Goal: Information Seeking & Learning: Learn about a topic

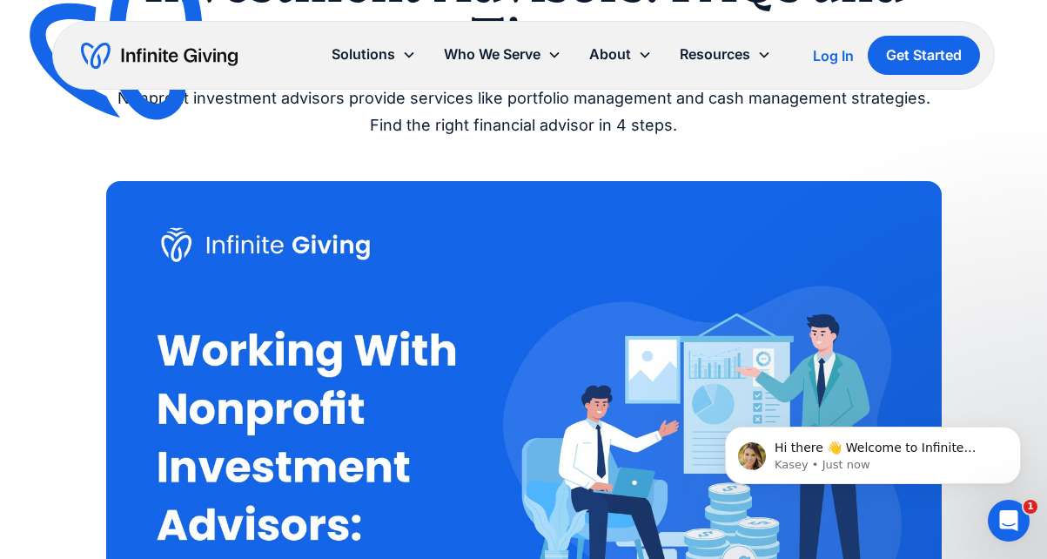
scroll to position [51, 0]
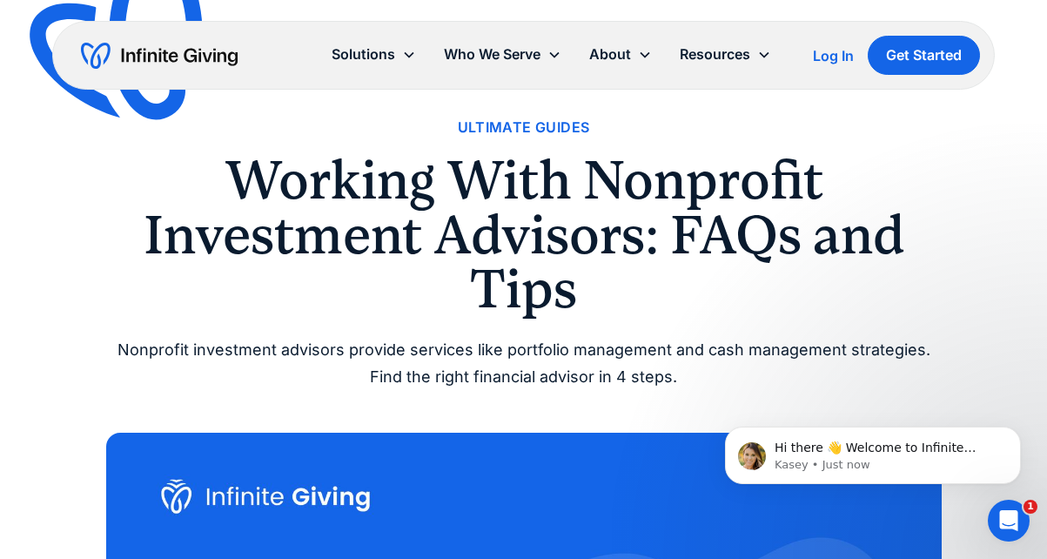
click at [131, 335] on div "Ultimate Guides Working With Nonprofit Investment Advisors: FAQs and Tips Nonpr…" at bounding box center [523, 253] width 835 height 275
click at [195, 255] on h1 "Working With Nonprofit Investment Advisors: FAQs and Tips" at bounding box center [523, 234] width 835 height 163
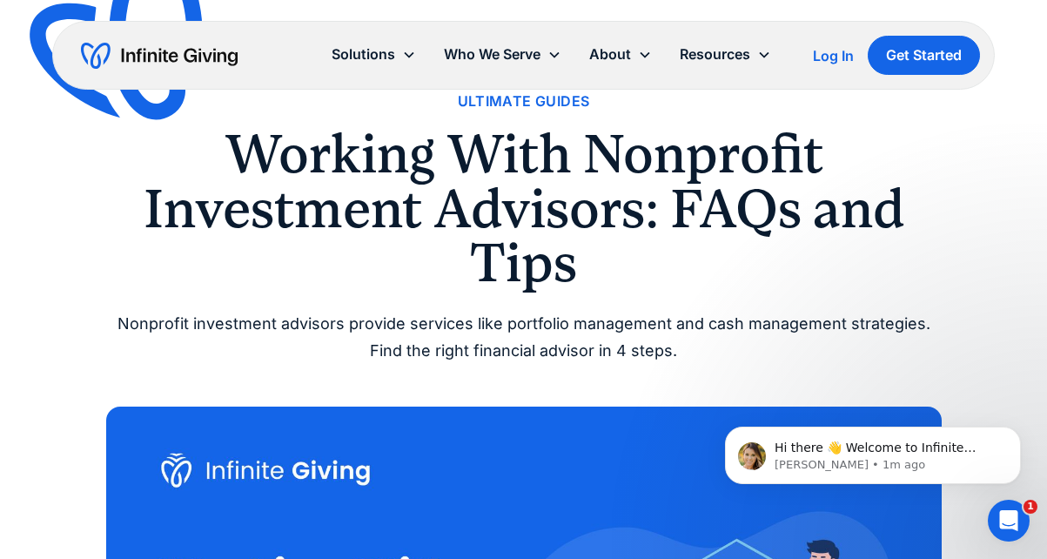
scroll to position [22, 0]
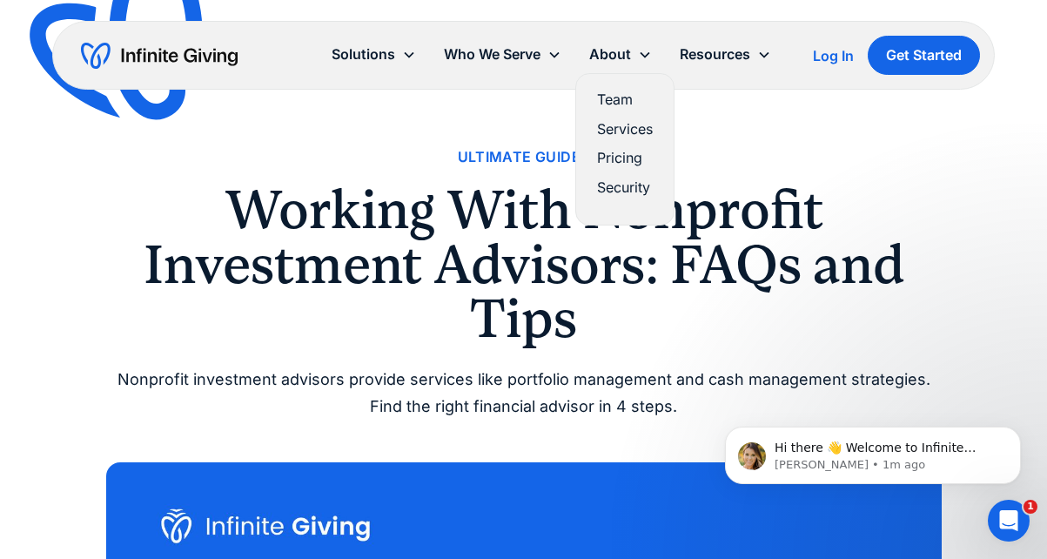
click at [626, 126] on link "Services" at bounding box center [625, 128] width 56 height 23
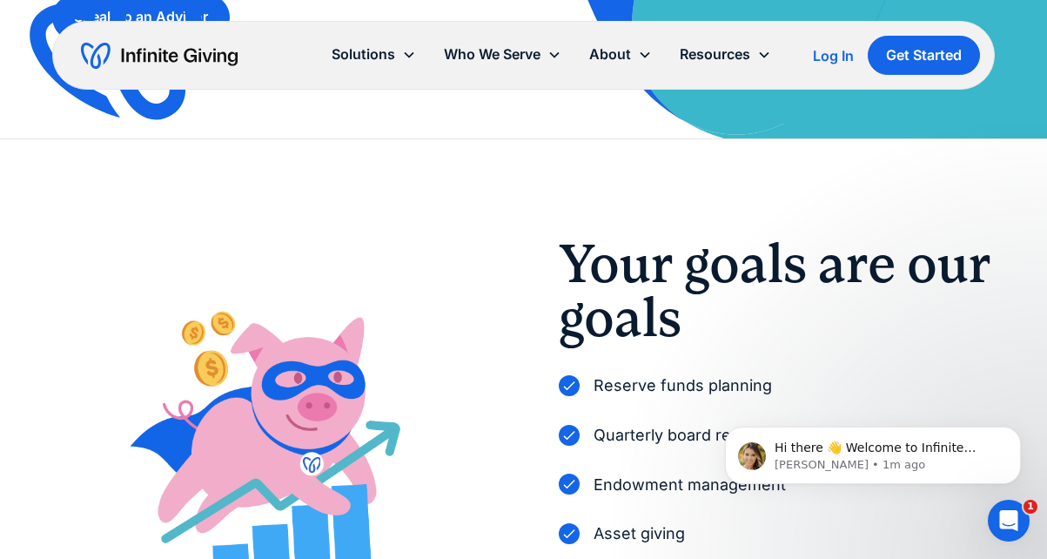
scroll to position [345, 0]
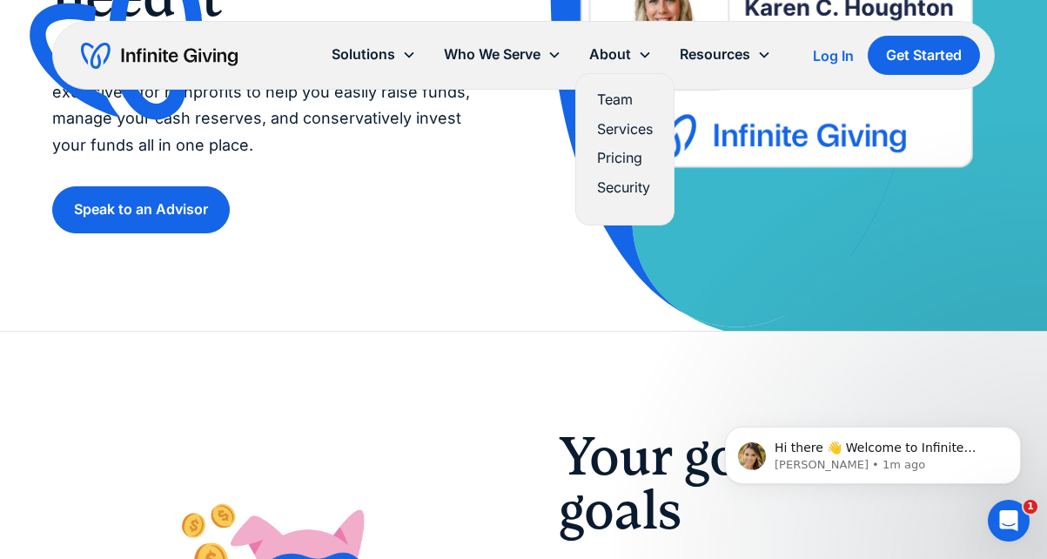
click at [630, 137] on link "Services" at bounding box center [625, 128] width 56 height 23
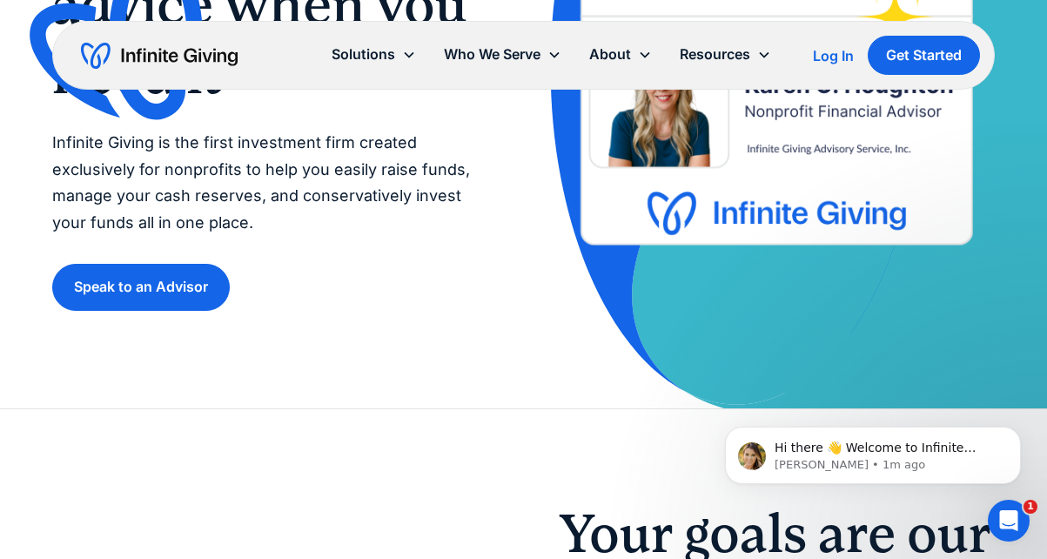
scroll to position [162, 0]
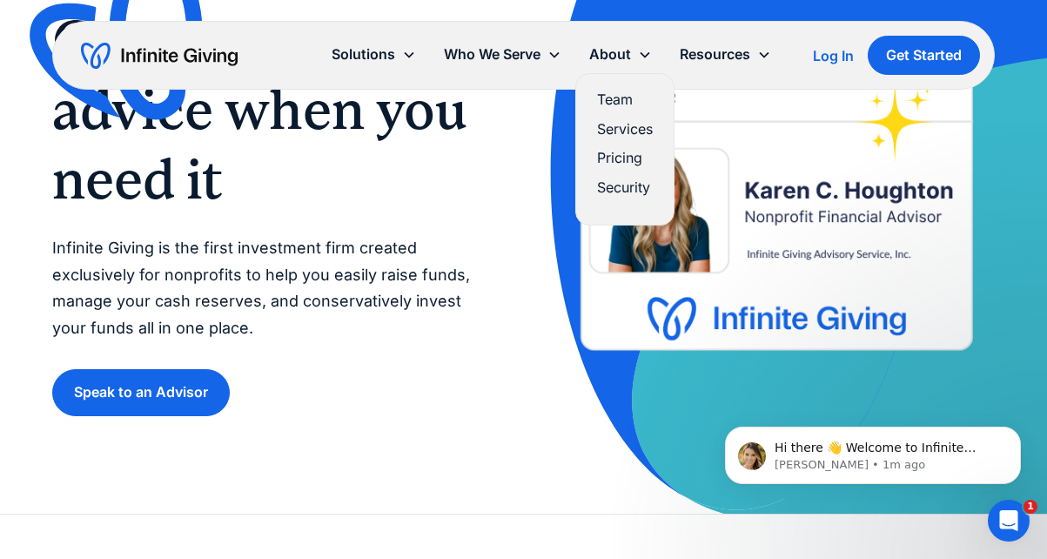
click at [627, 160] on link "Pricing" at bounding box center [625, 157] width 56 height 23
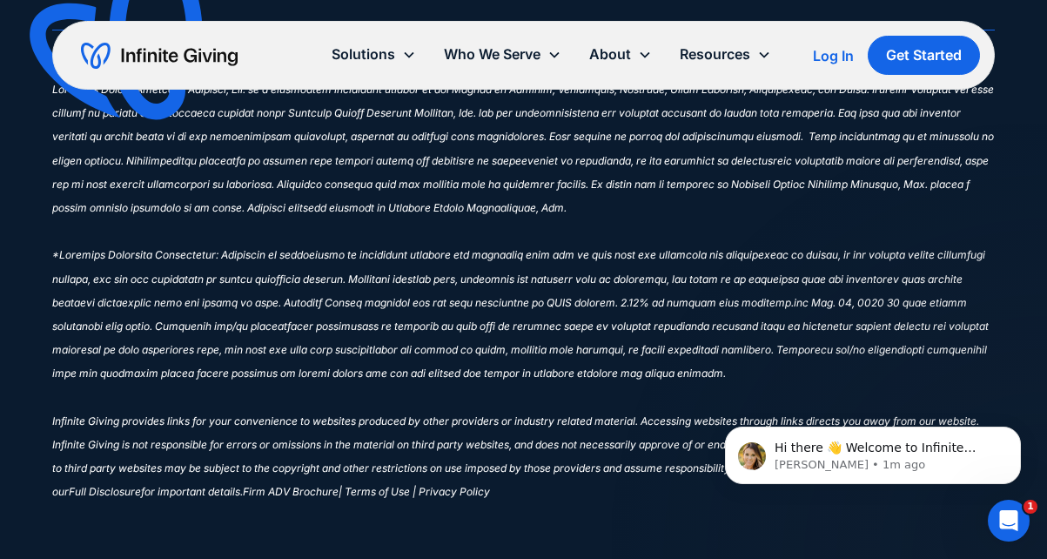
scroll to position [3168, 0]
